Goal: Manage account settings

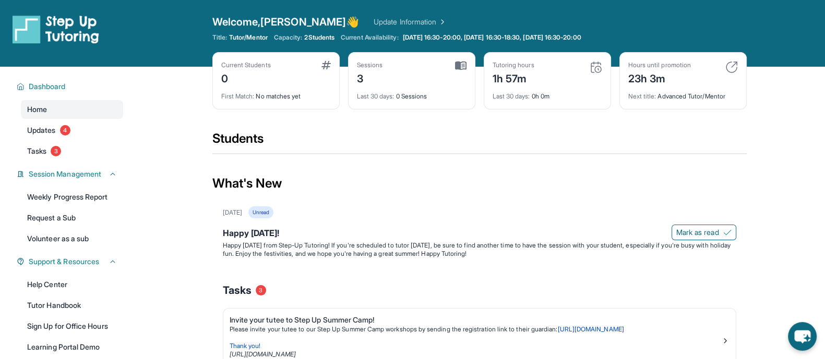
click at [382, 26] on link "Update Information" at bounding box center [409, 22] width 73 height 10
click at [519, 32] on div "Welcome, Kevin 👋 Update Information Title: Tutor/Mentor Capacity: 2 Students Cu…" at bounding box center [479, 34] width 534 height 38
click at [507, 35] on span "[DATE] 16:30-20:00, [DATE] 16:30-18:30, [DATE] 16:30-20:00" at bounding box center [492, 37] width 178 height 8
click at [445, 37] on span "[DATE] 16:30-20:00, [DATE] 16:30-18:30, [DATE] 16:30-20:00" at bounding box center [492, 37] width 178 height 8
click at [383, 25] on link "Update Information" at bounding box center [409, 22] width 73 height 10
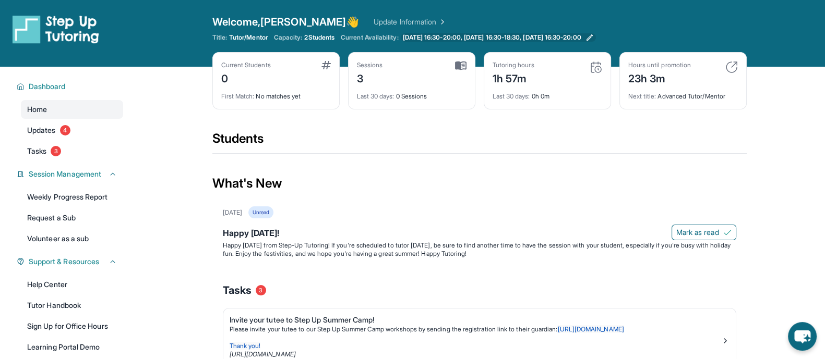
click at [578, 38] on span "[DATE] 16:30-20:00, [DATE] 16:30-18:30, [DATE] 16:30-20:00" at bounding box center [492, 37] width 178 height 8
